Goal: Register for event/course

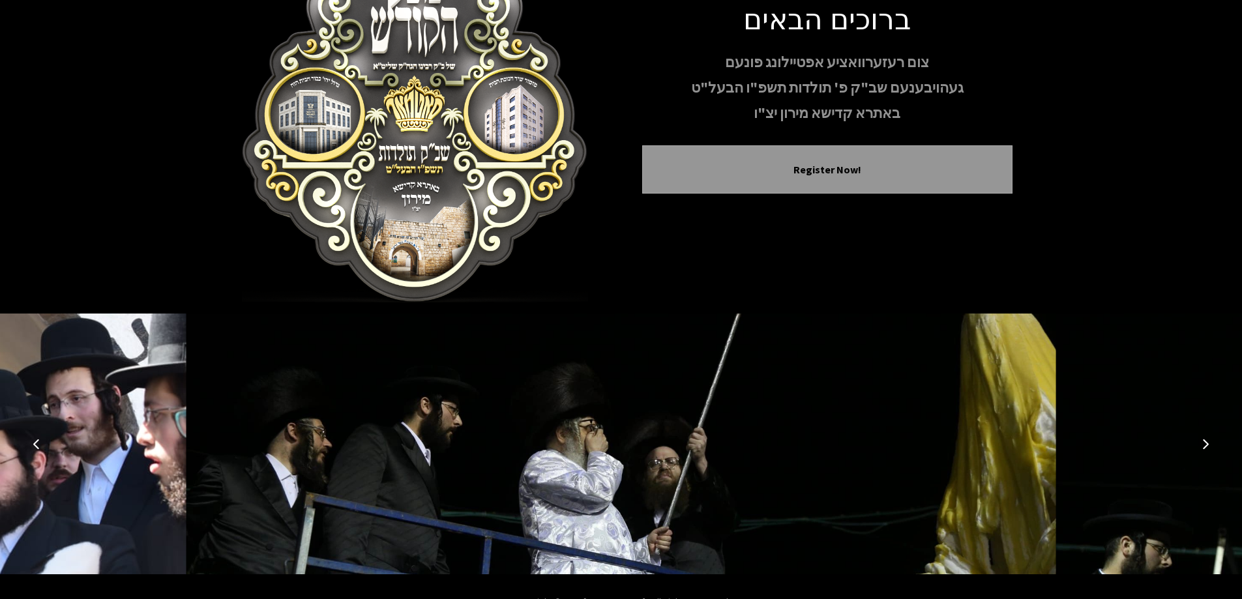
scroll to position [129, 0]
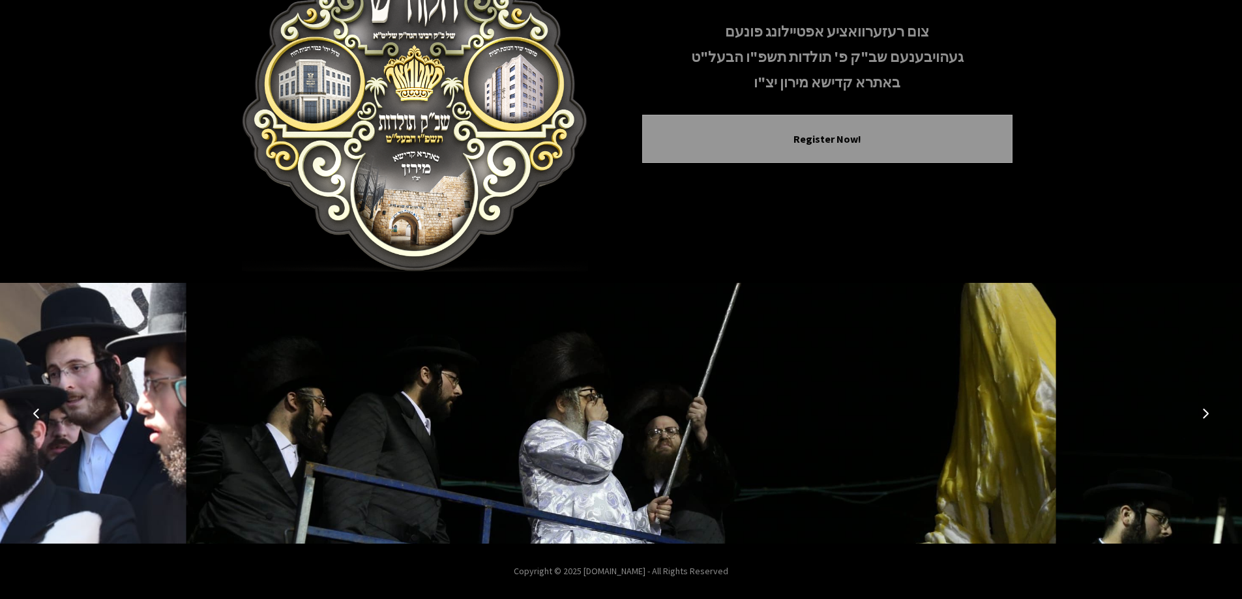
click at [38, 411] on icon "Previous image" at bounding box center [36, 413] width 10 height 10
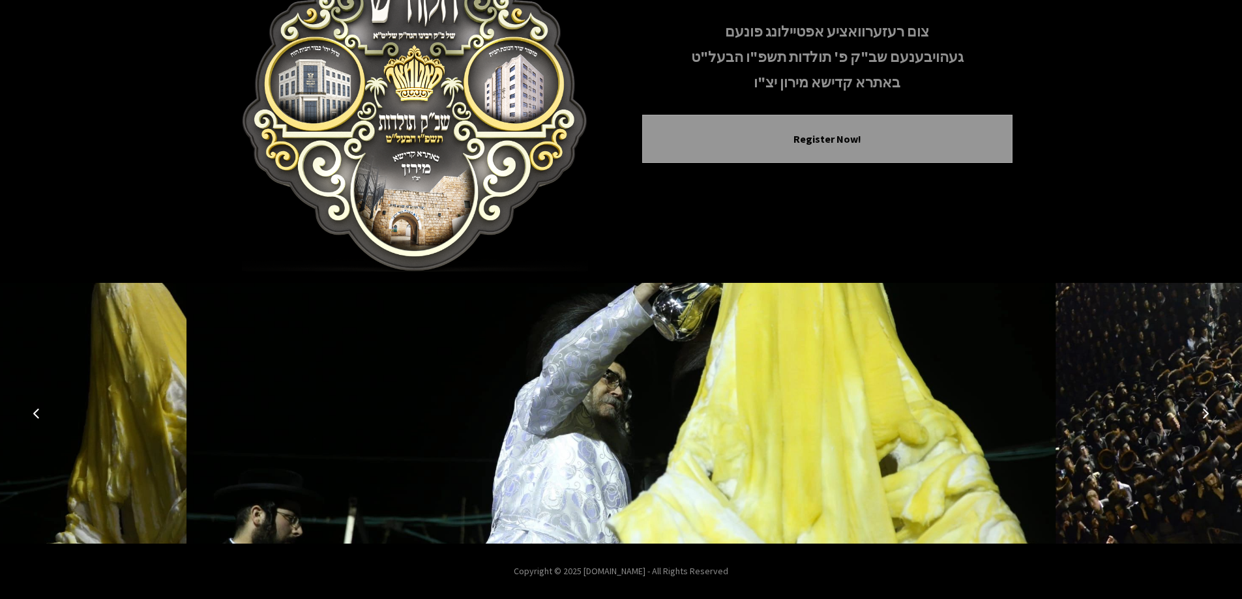
click at [38, 411] on icon "Previous image" at bounding box center [36, 413] width 10 height 10
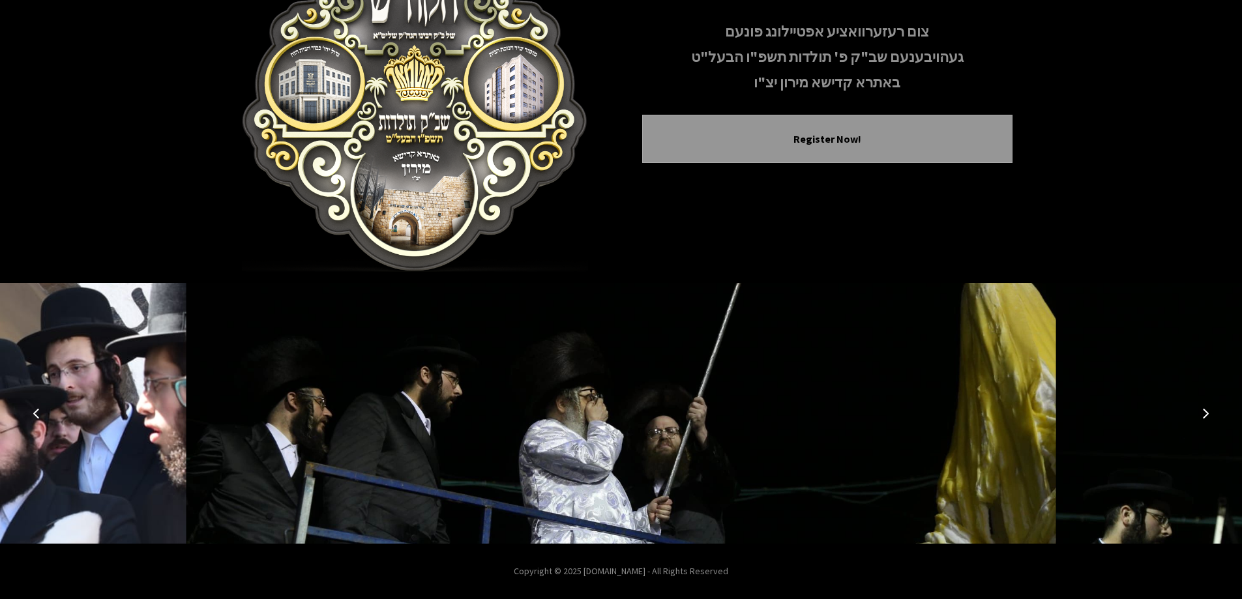
click at [38, 411] on icon "Previous image" at bounding box center [36, 413] width 10 height 10
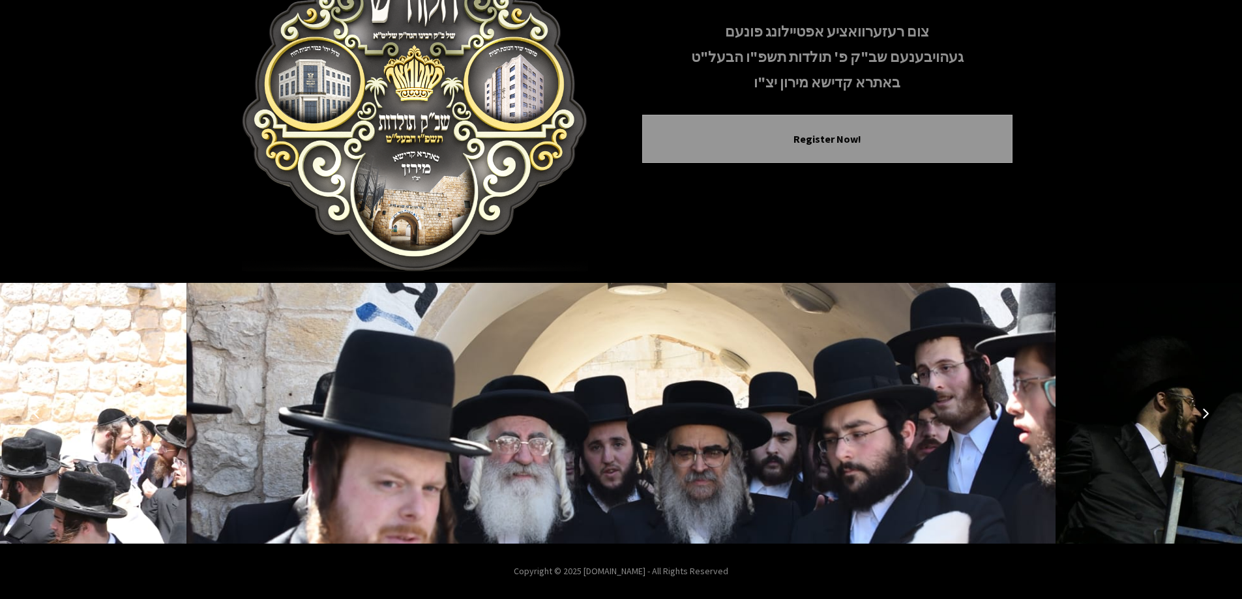
click at [38, 411] on icon "Previous image" at bounding box center [36, 413] width 10 height 10
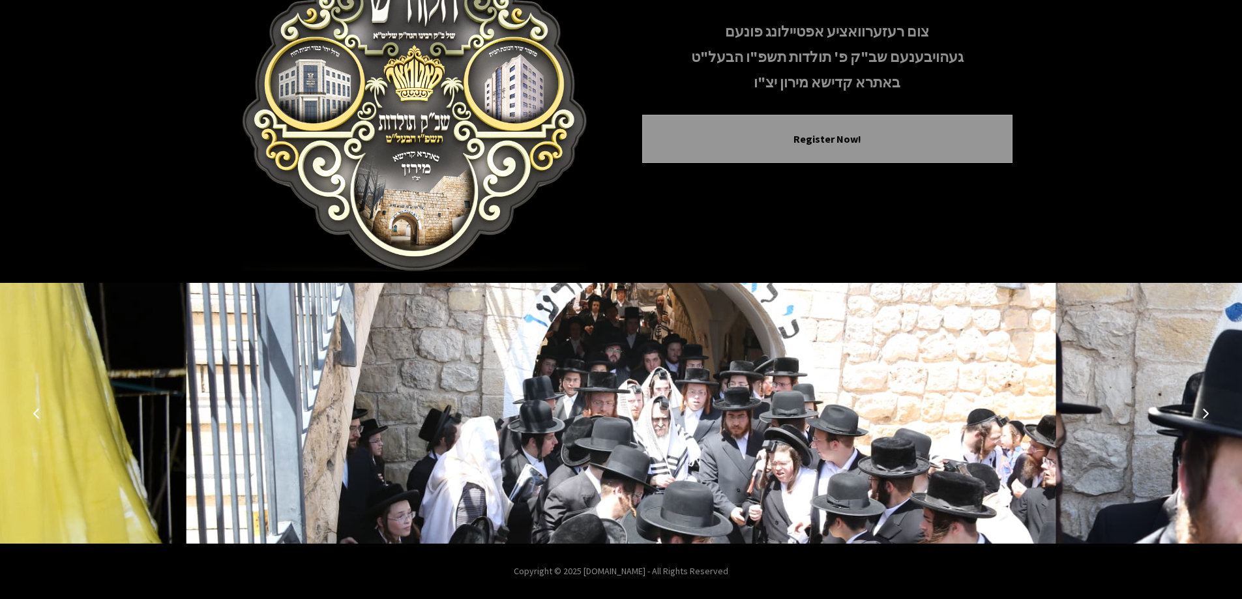
click at [38, 411] on icon "Previous image" at bounding box center [36, 413] width 10 height 10
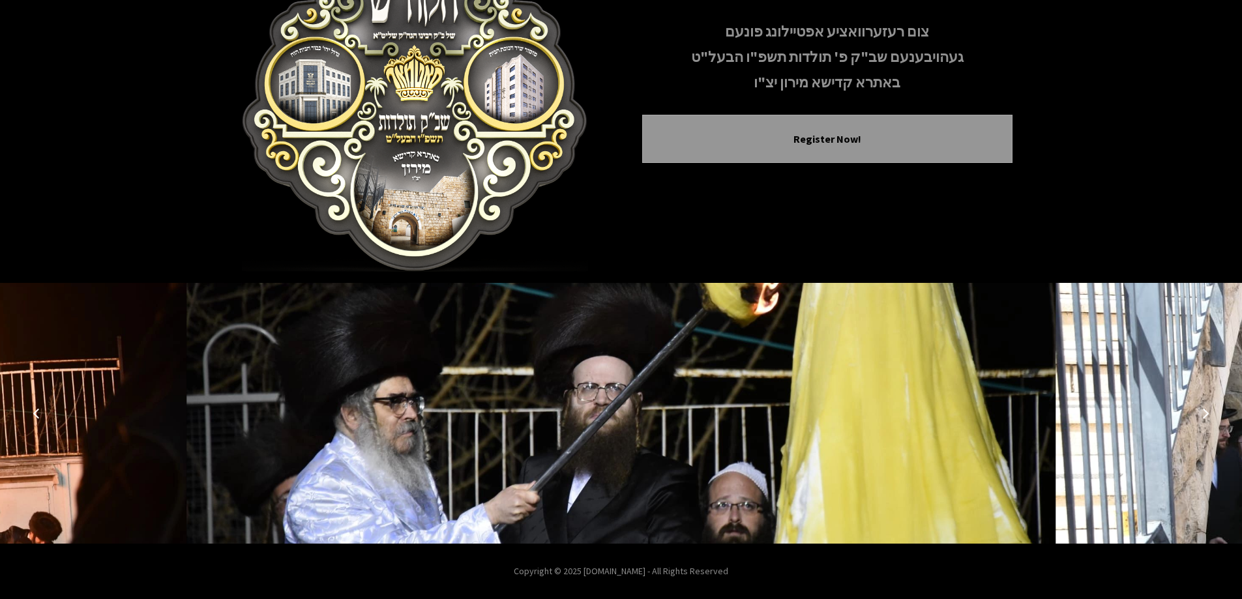
click at [38, 411] on icon "Previous image" at bounding box center [36, 413] width 10 height 10
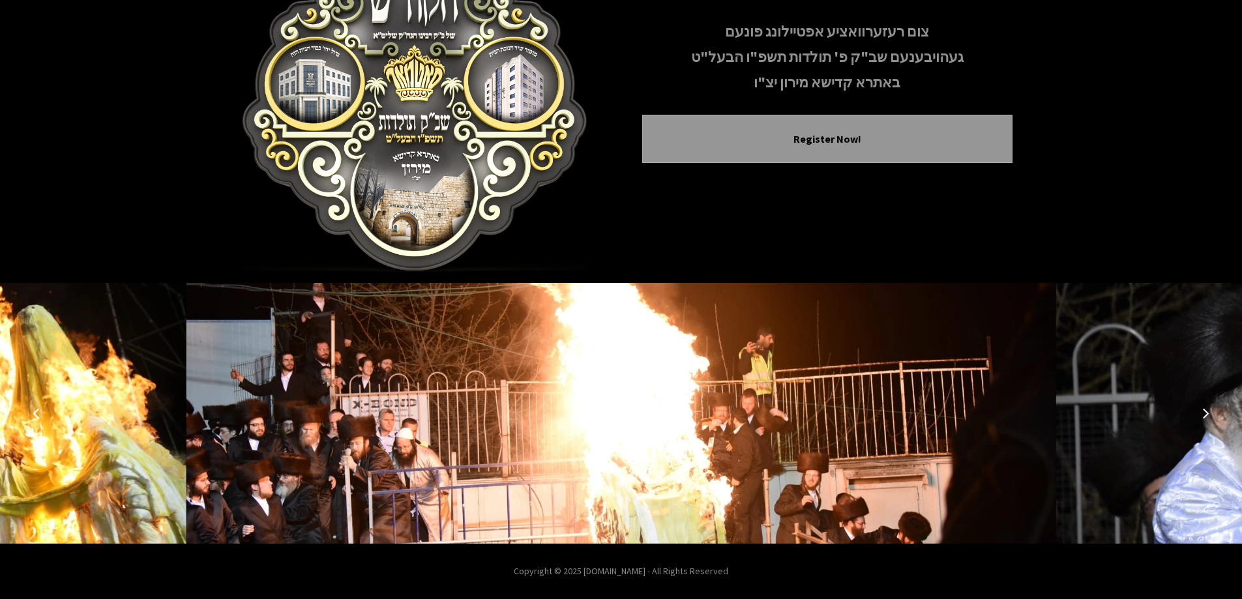
click at [38, 411] on icon "Previous image" at bounding box center [36, 413] width 10 height 10
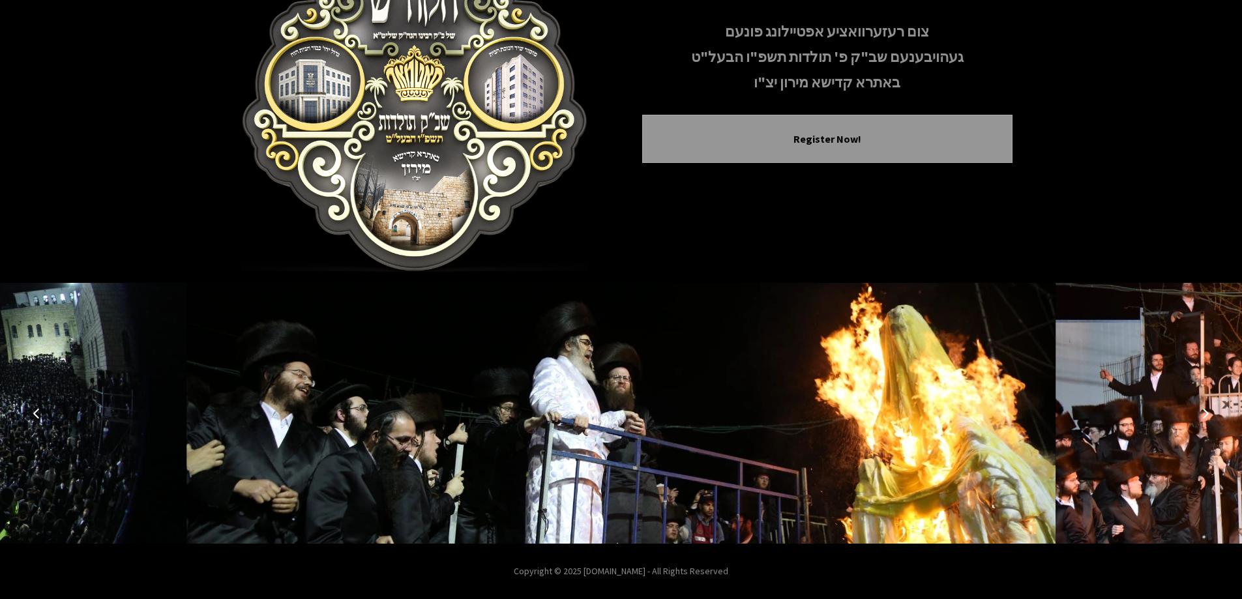
click at [38, 411] on icon "Previous image" at bounding box center [36, 413] width 10 height 10
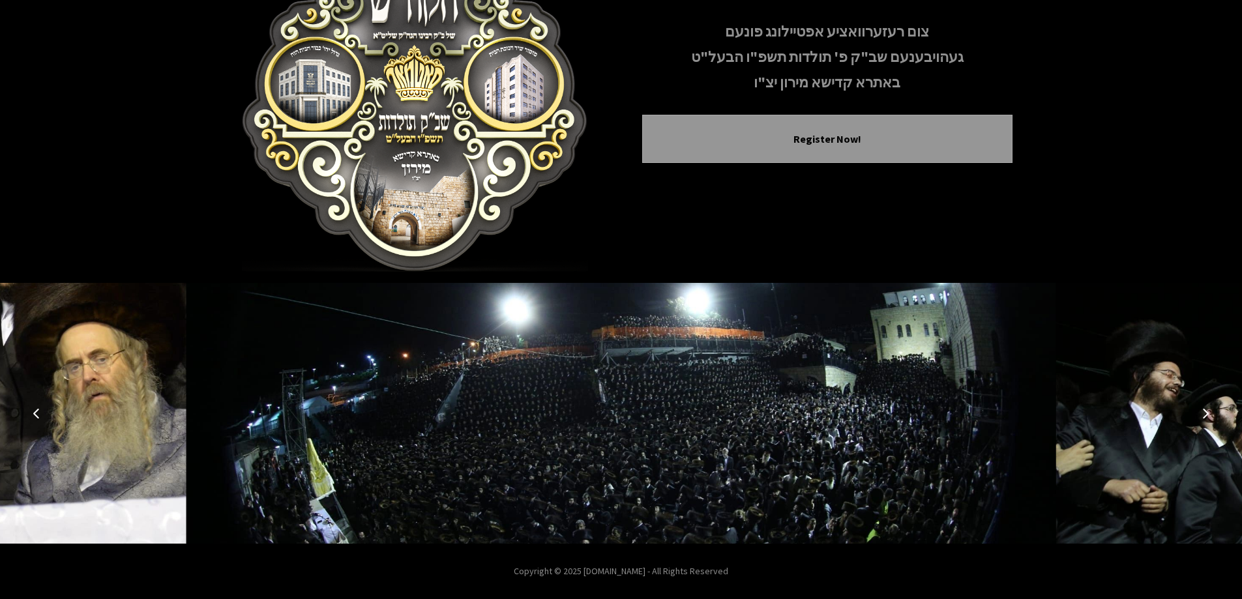
click at [38, 411] on icon "Previous image" at bounding box center [36, 413] width 10 height 10
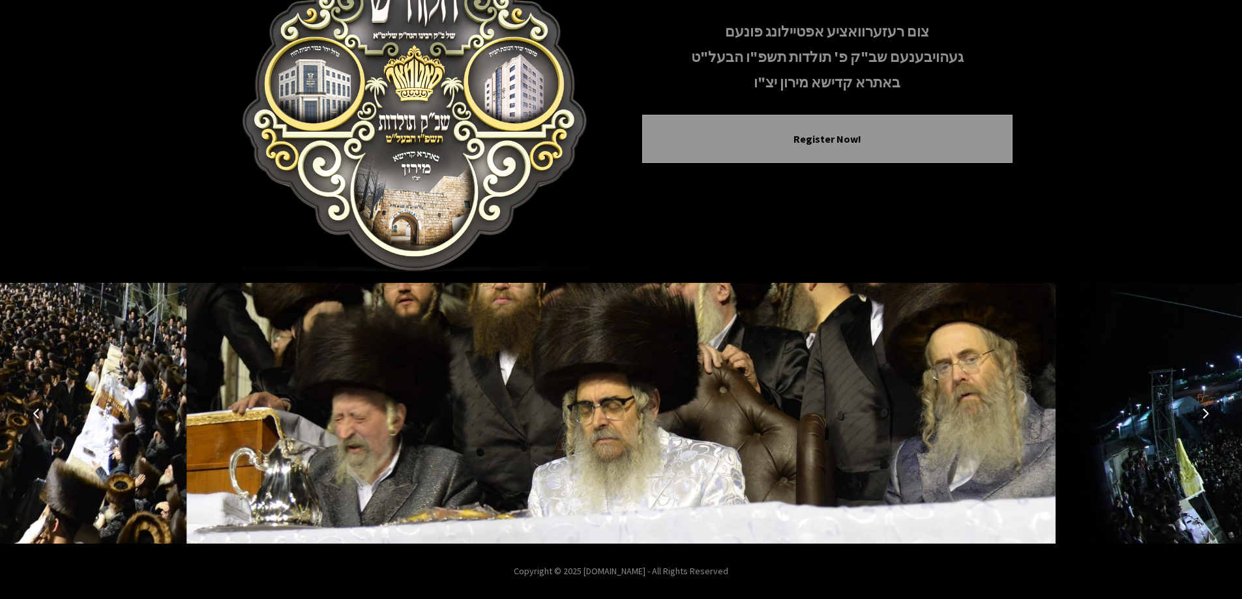
click at [38, 411] on icon "Previous image" at bounding box center [36, 413] width 10 height 10
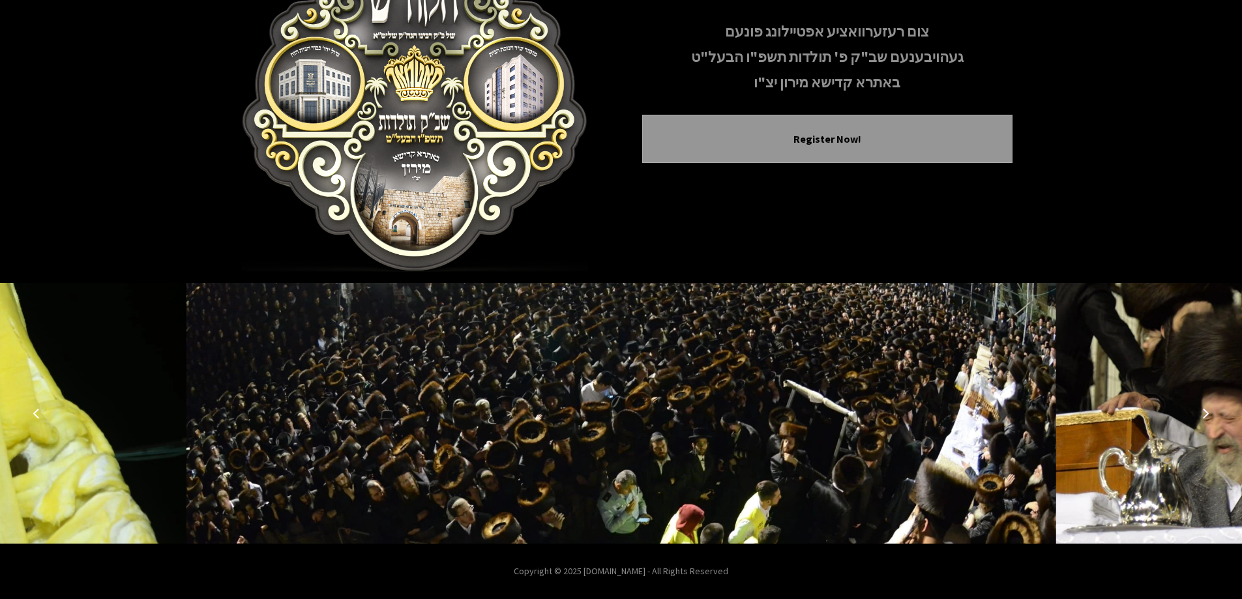
click at [38, 411] on icon "Previous image" at bounding box center [36, 413] width 10 height 10
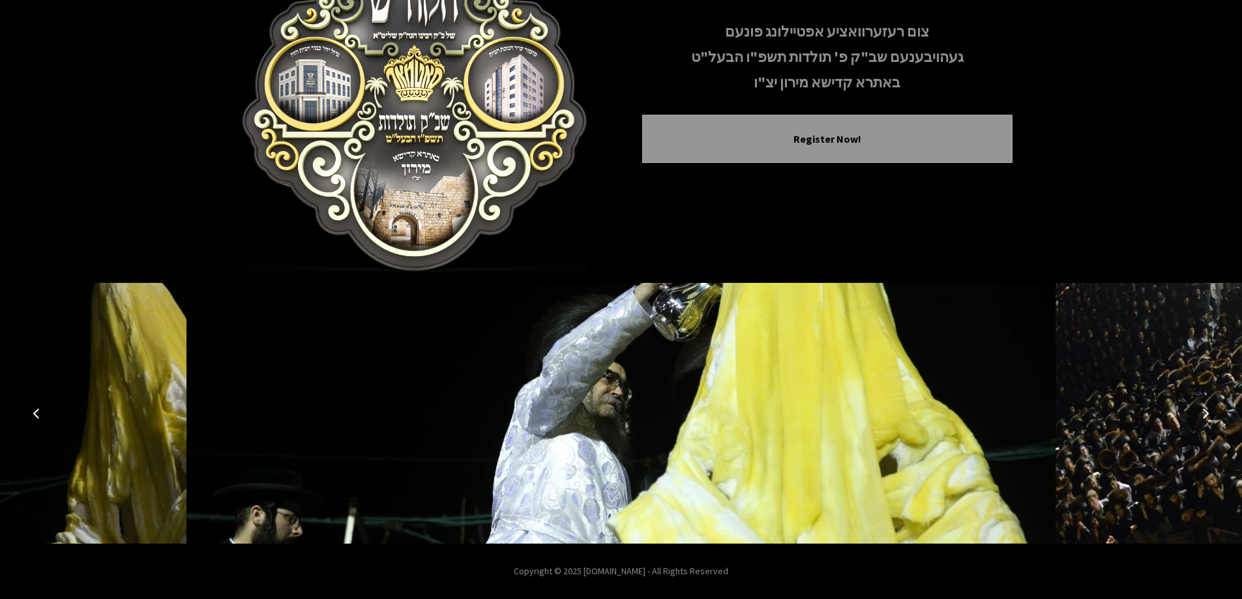
click at [38, 411] on icon "Previous image" at bounding box center [36, 413] width 10 height 10
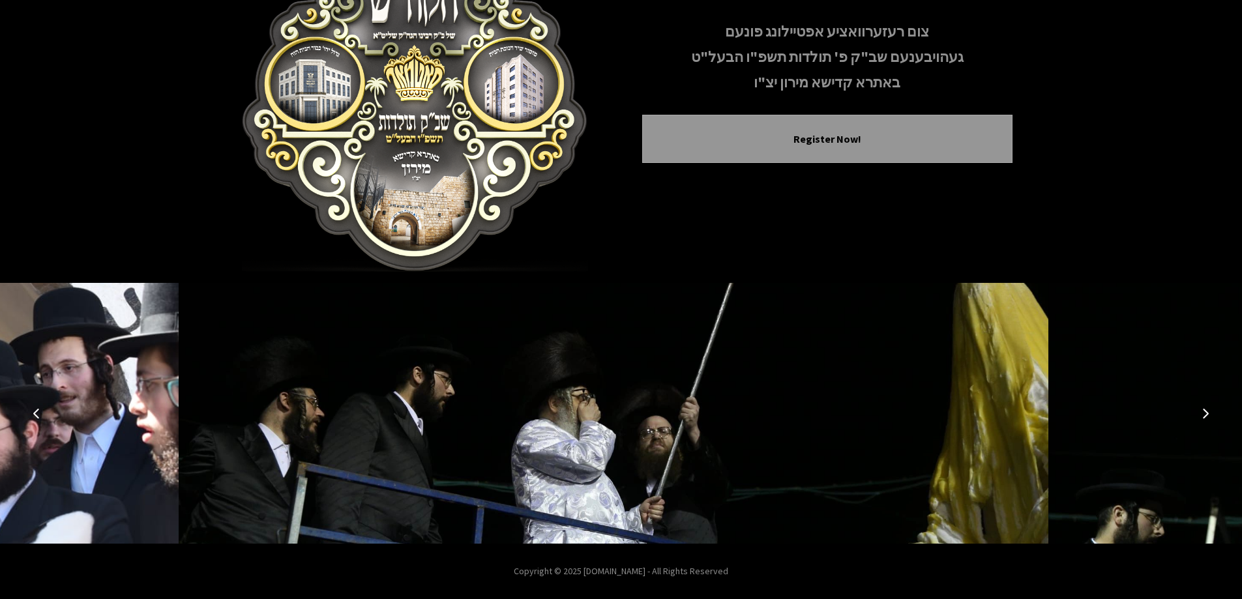
click at [38, 411] on icon "Previous image" at bounding box center [36, 413] width 10 height 10
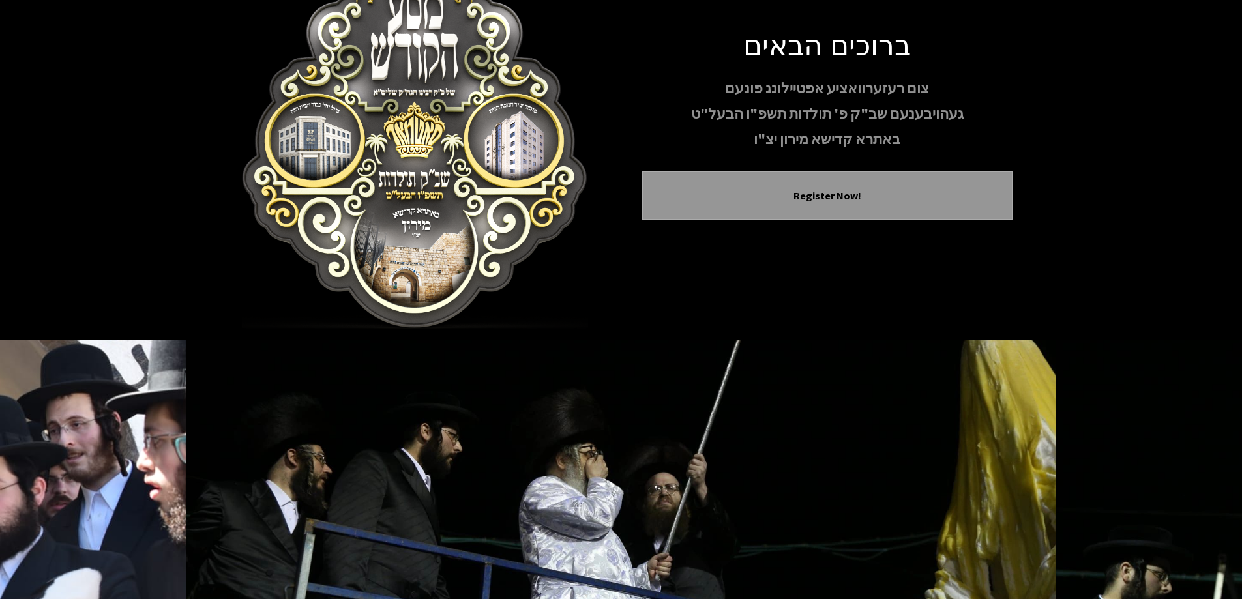
scroll to position [0, 0]
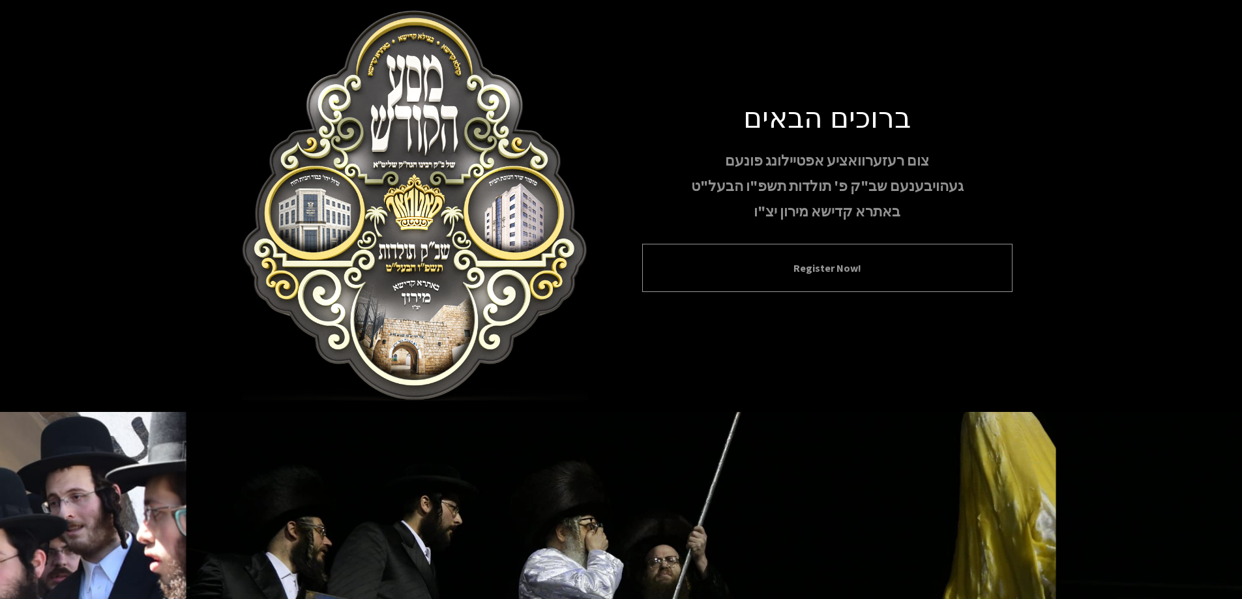
click at [799, 285] on div "Register Now!" at bounding box center [827, 268] width 370 height 48
click at [842, 278] on div "Register Now!" at bounding box center [827, 268] width 370 height 48
click at [843, 267] on button "Register Now!" at bounding box center [828, 268] width 338 height 16
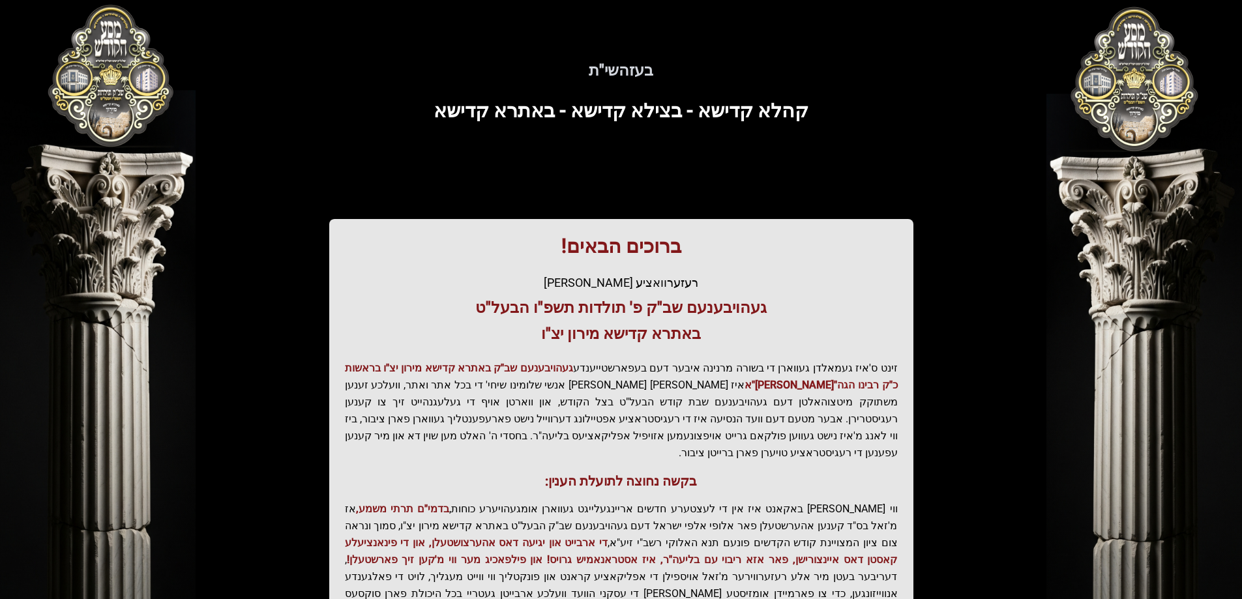
click at [843, 267] on div "ברוכים הבאים! רעזערוואציע אפטיילונג פונעם געהויבענעם שב"ק פ' תולדות תשפ"ו הבעל"…" at bounding box center [621, 444] width 584 height 450
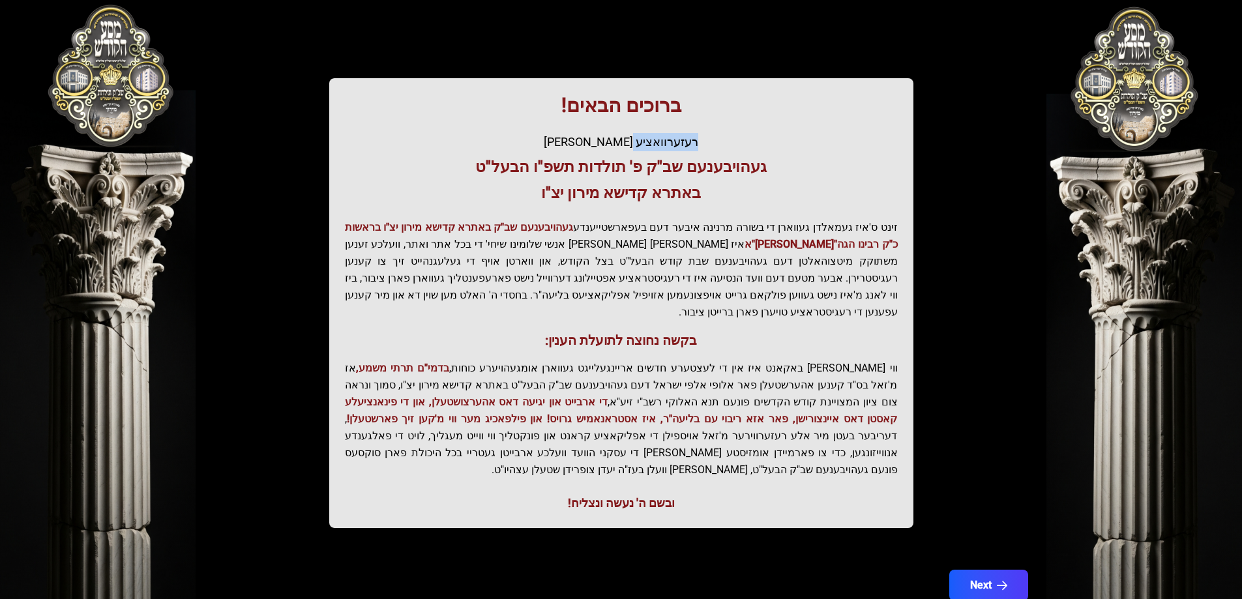
scroll to position [156, 0]
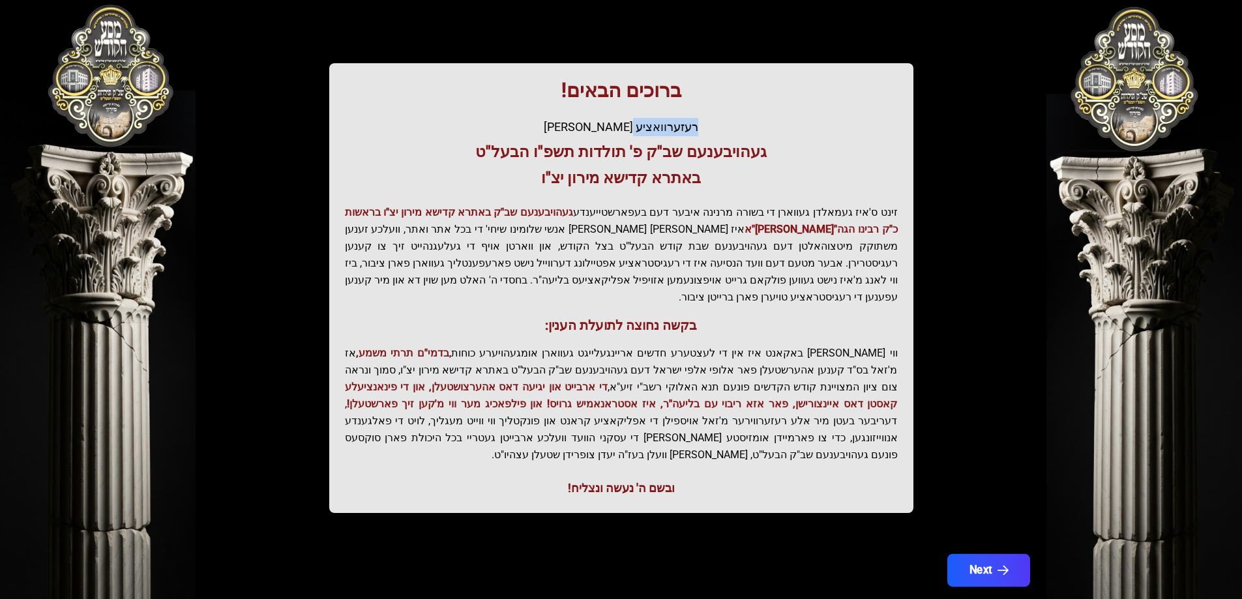
click at [985, 554] on button "Next" at bounding box center [988, 570] width 83 height 33
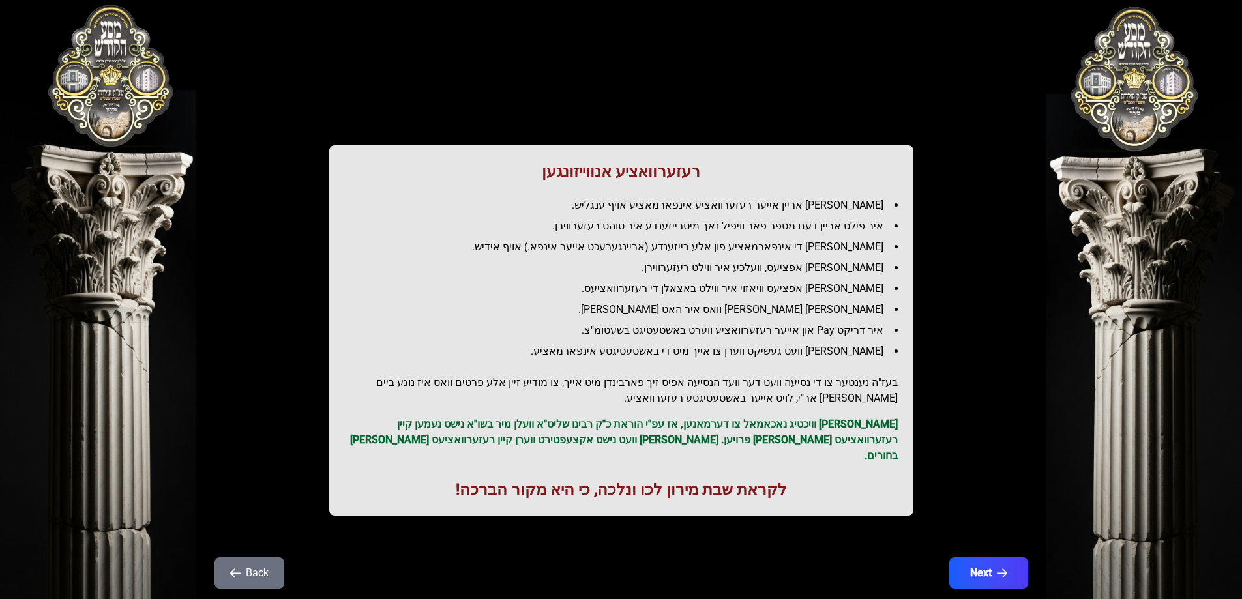
scroll to position [0, 0]
